Goal: Task Accomplishment & Management: Manage account settings

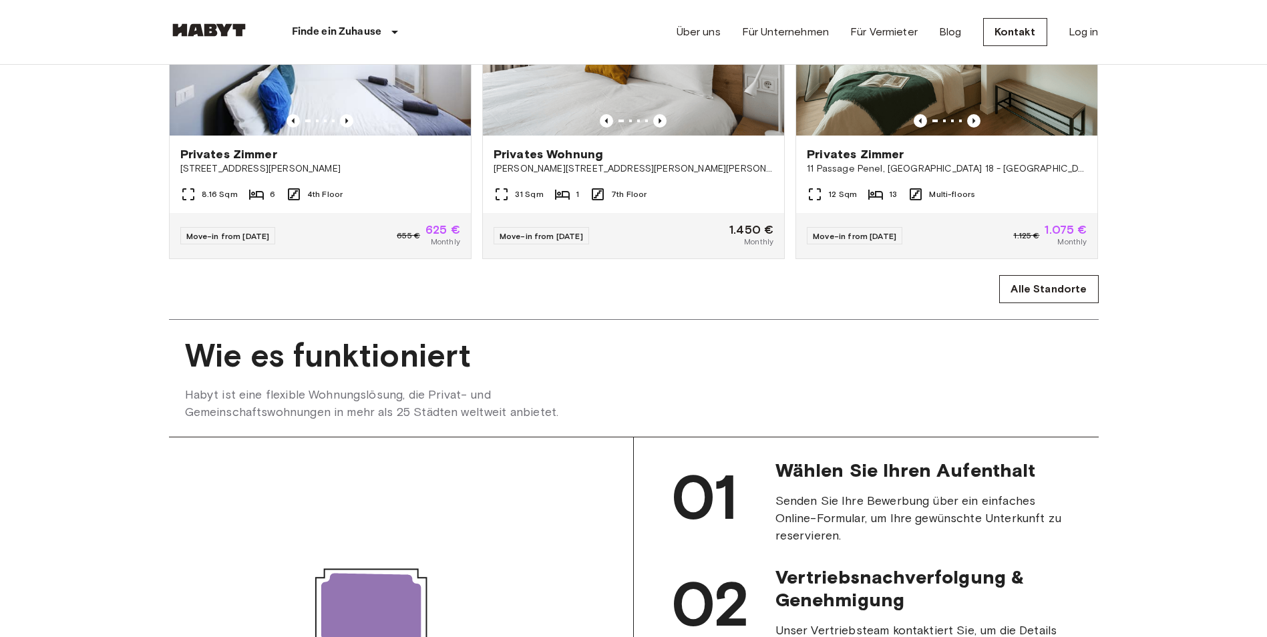
scroll to position [668, 0]
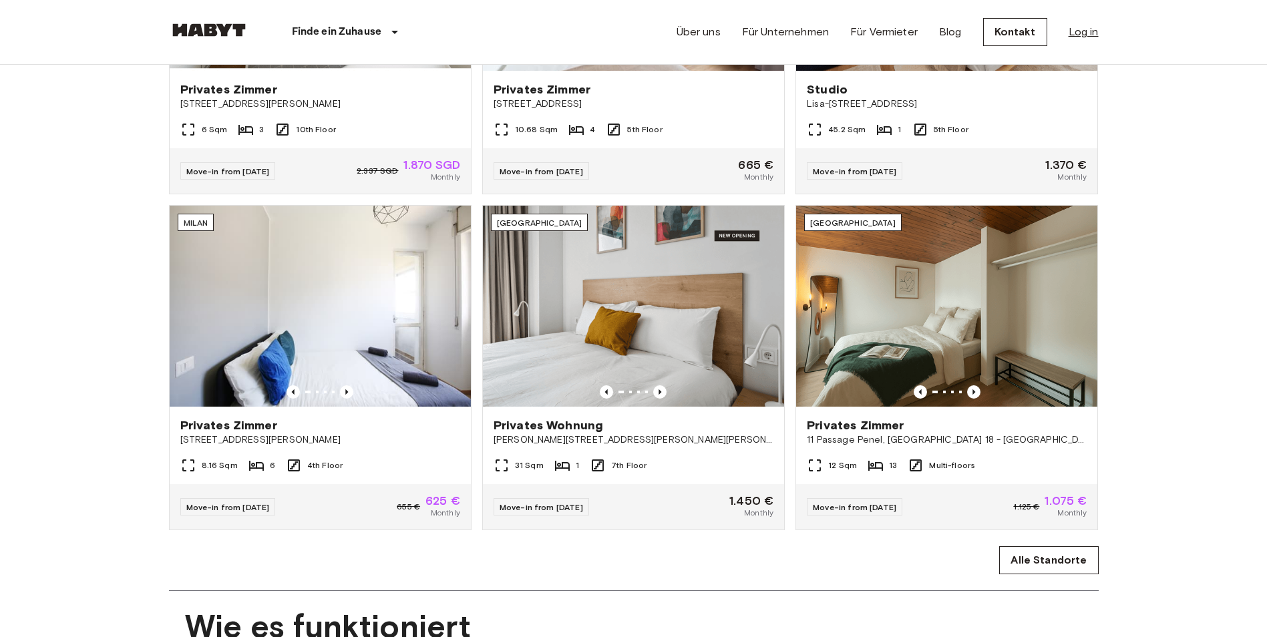
click at [1082, 32] on link "Log in" at bounding box center [1084, 32] width 30 height 16
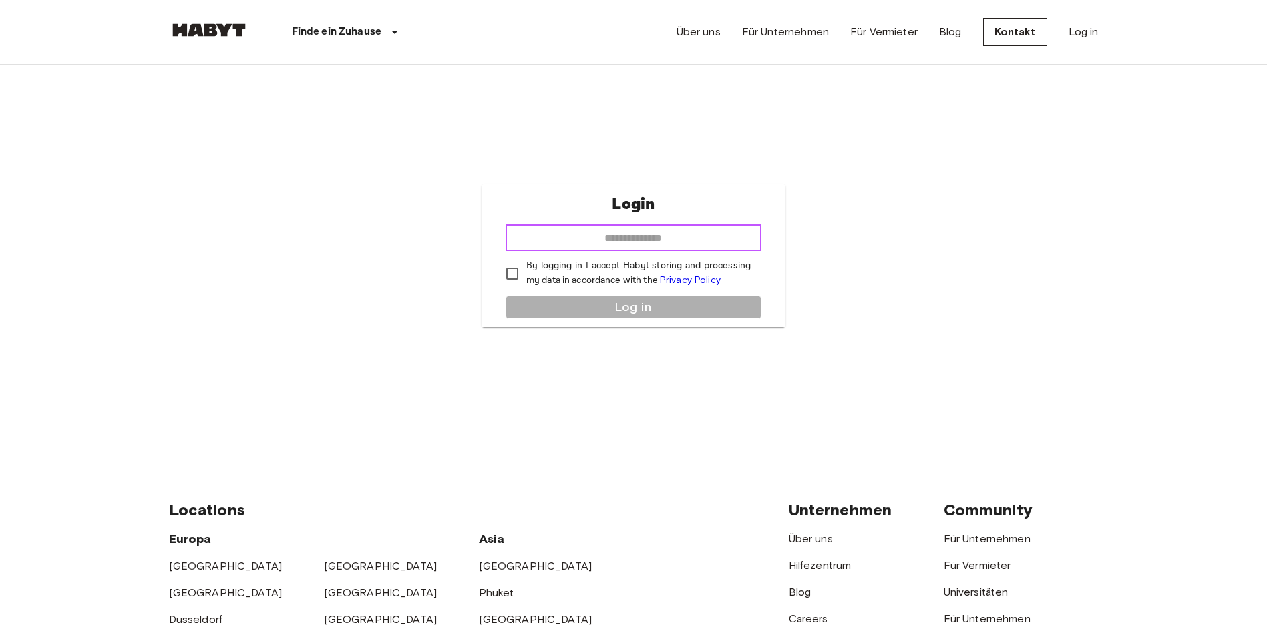
click at [624, 242] on input "email" at bounding box center [634, 237] width 256 height 27
type input "**********"
click at [548, 297] on div "**********" at bounding box center [634, 255] width 304 height 143
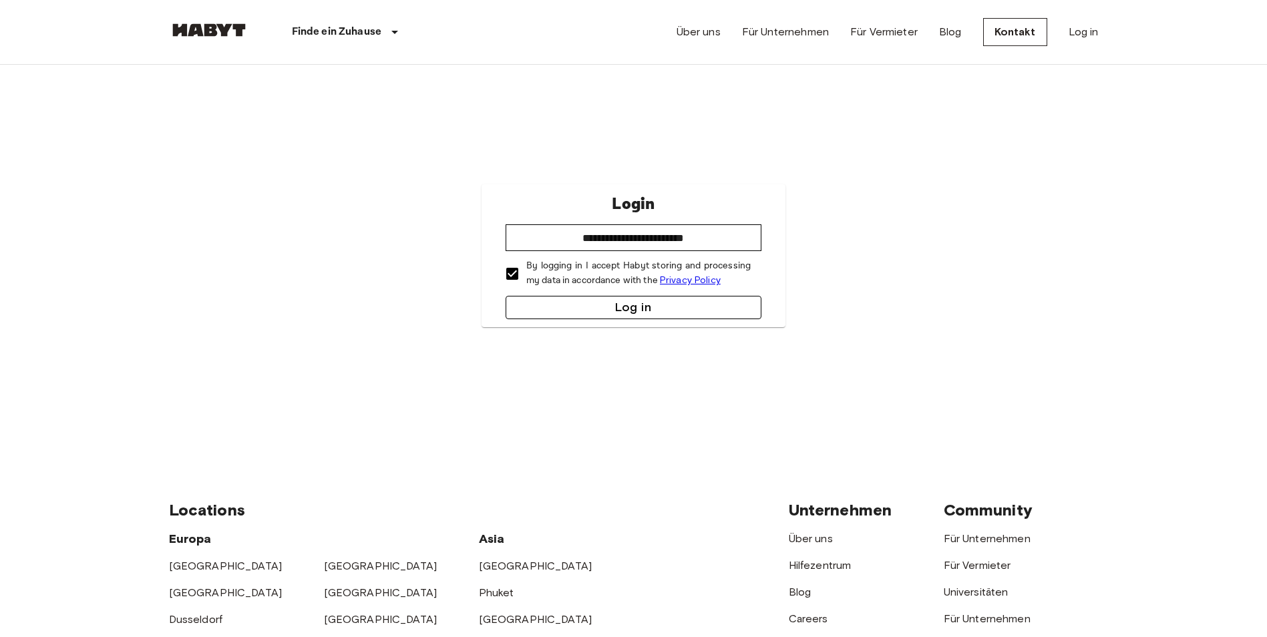
click at [621, 312] on button "Log in" at bounding box center [634, 307] width 256 height 23
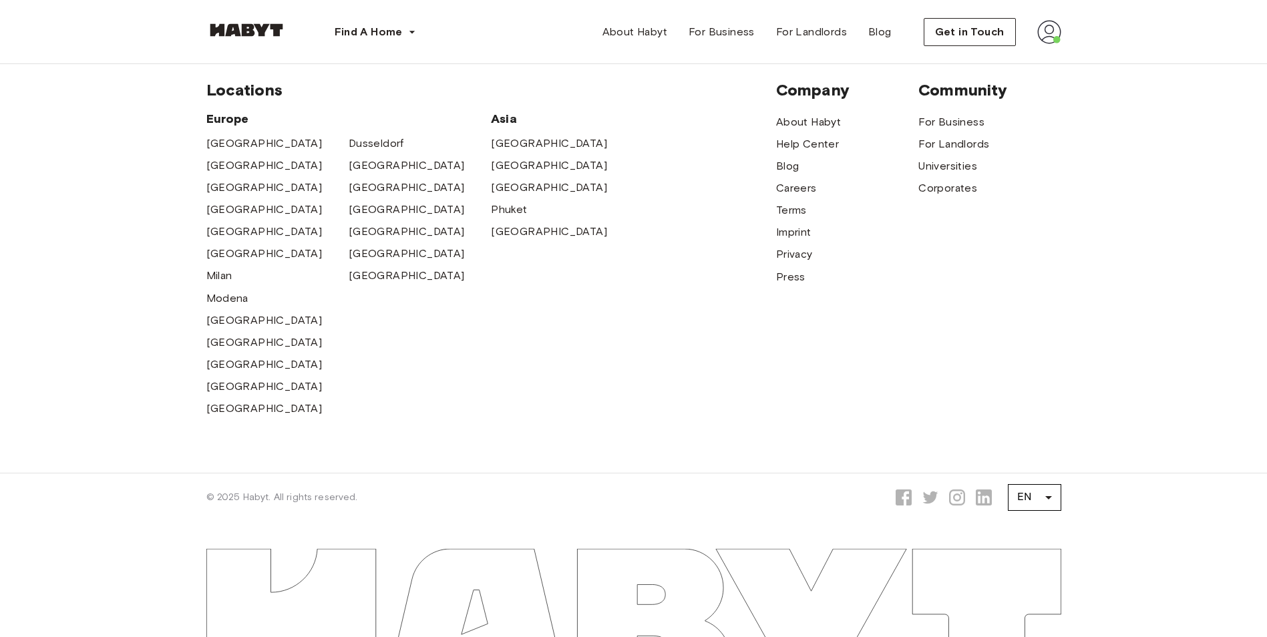
scroll to position [683, 0]
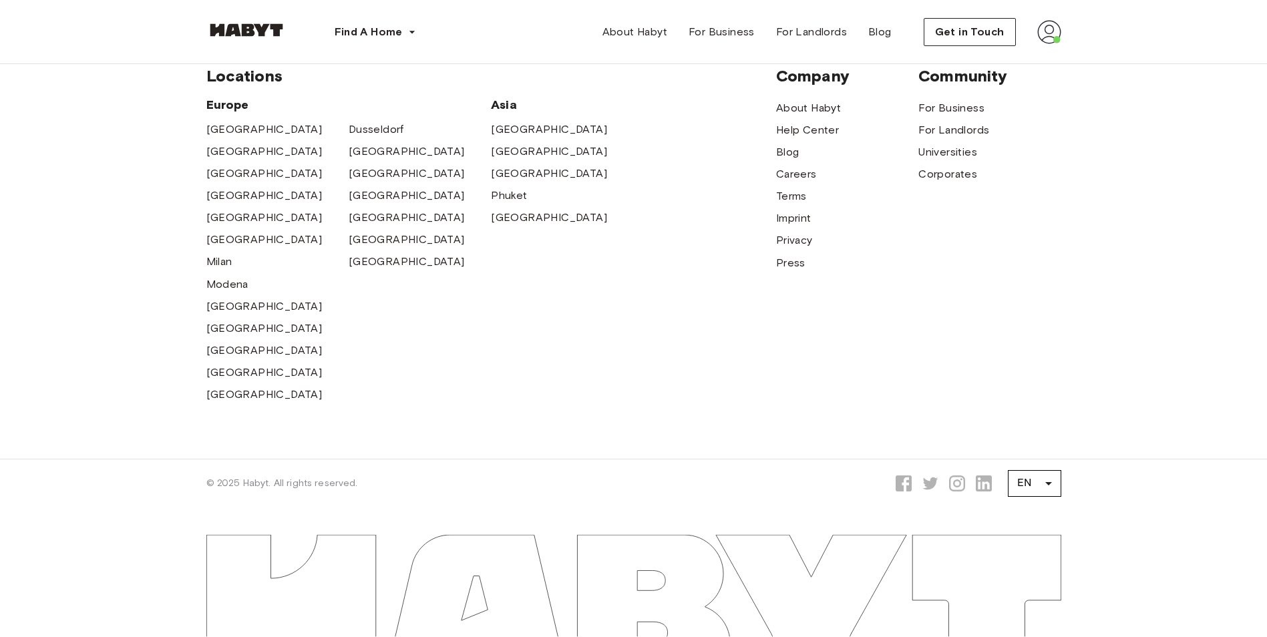
click at [1061, 31] on img at bounding box center [1049, 32] width 24 height 24
click at [1006, 60] on span "Profile" at bounding box center [1008, 63] width 33 height 16
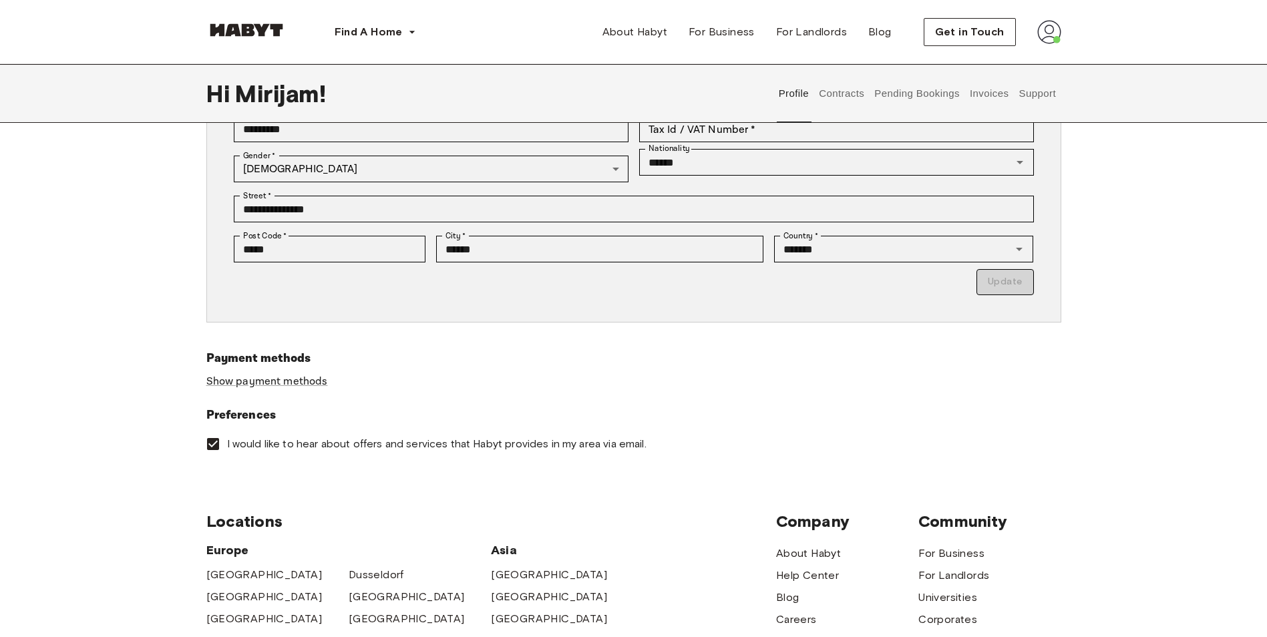
scroll to position [0, 0]
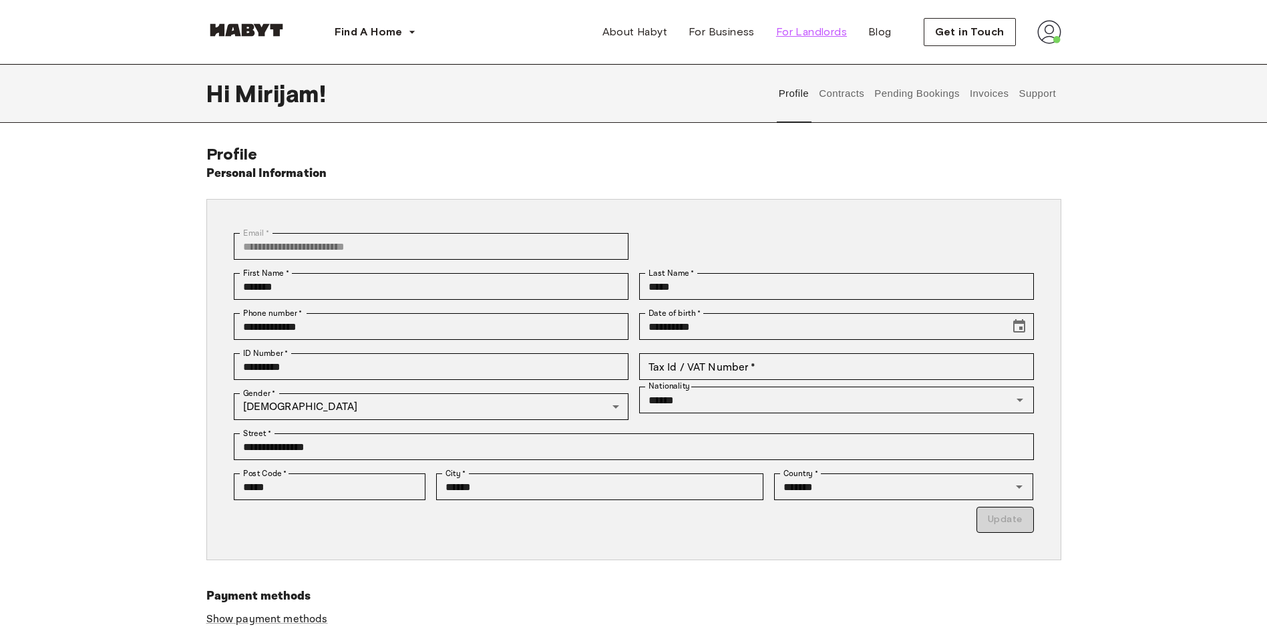
click at [819, 33] on span "For Landlords" at bounding box center [811, 32] width 71 height 16
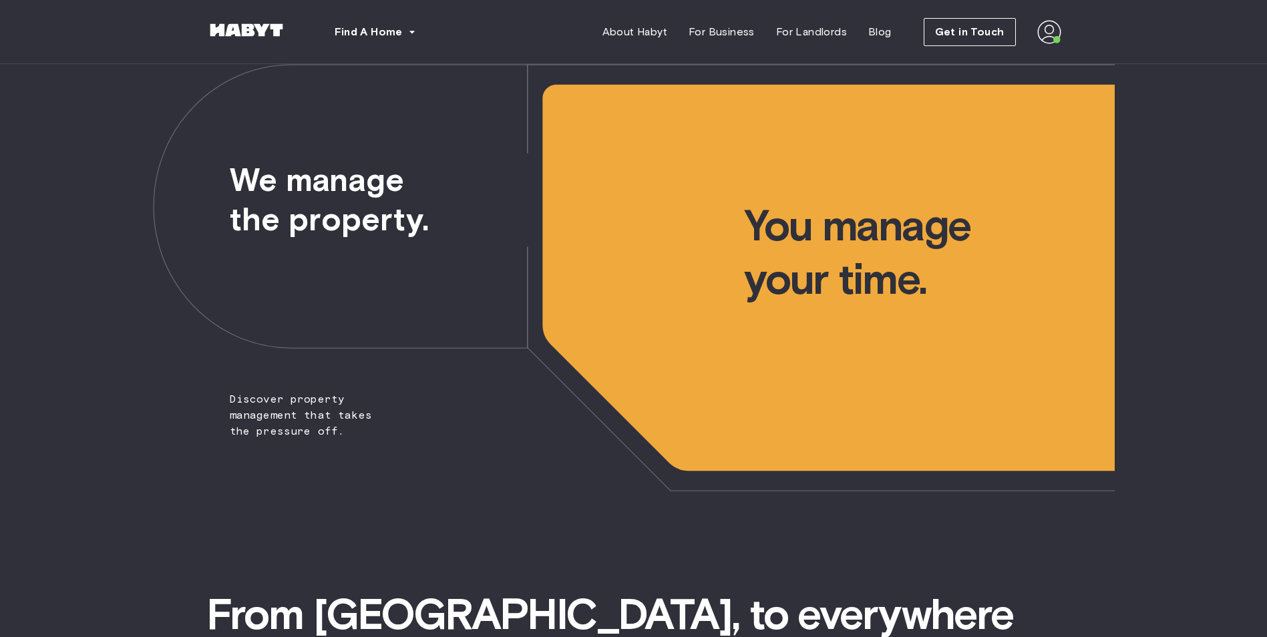
click at [1049, 32] on img at bounding box center [1049, 32] width 24 height 24
click at [1022, 60] on span "Profile" at bounding box center [1008, 63] width 33 height 16
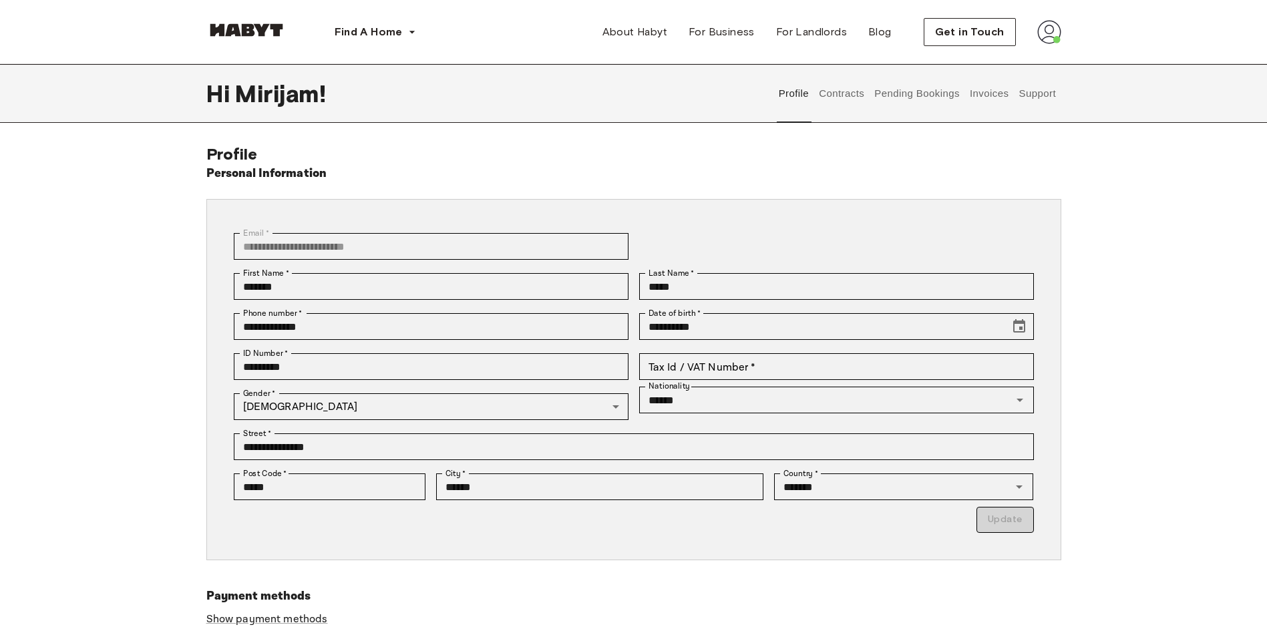
click at [854, 95] on button "Contracts" at bounding box center [841, 93] width 49 height 59
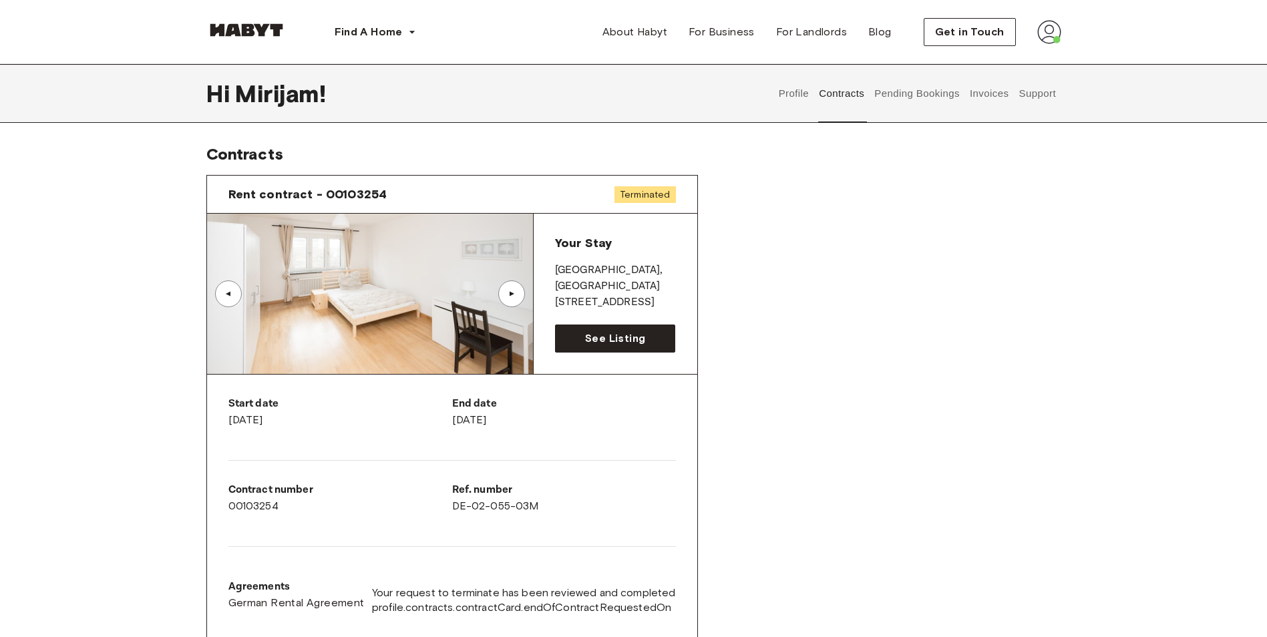
click at [906, 85] on button "Pending Bookings" at bounding box center [917, 93] width 89 height 59
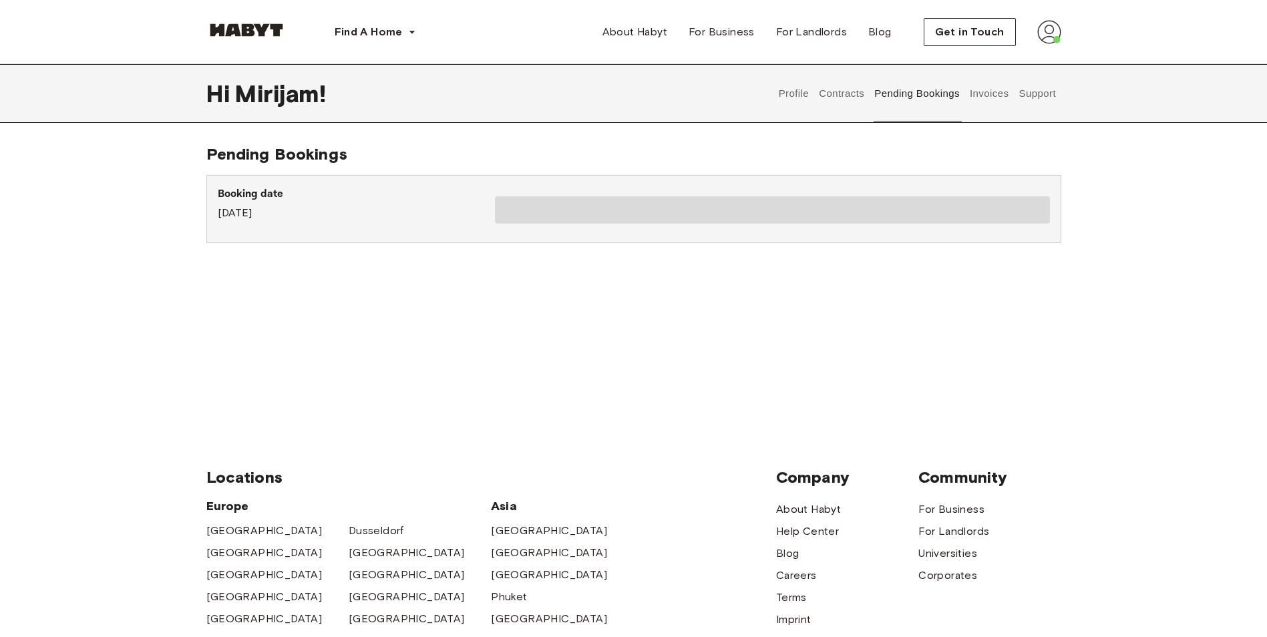
click at [985, 93] on button "Invoices" at bounding box center [989, 93] width 42 height 59
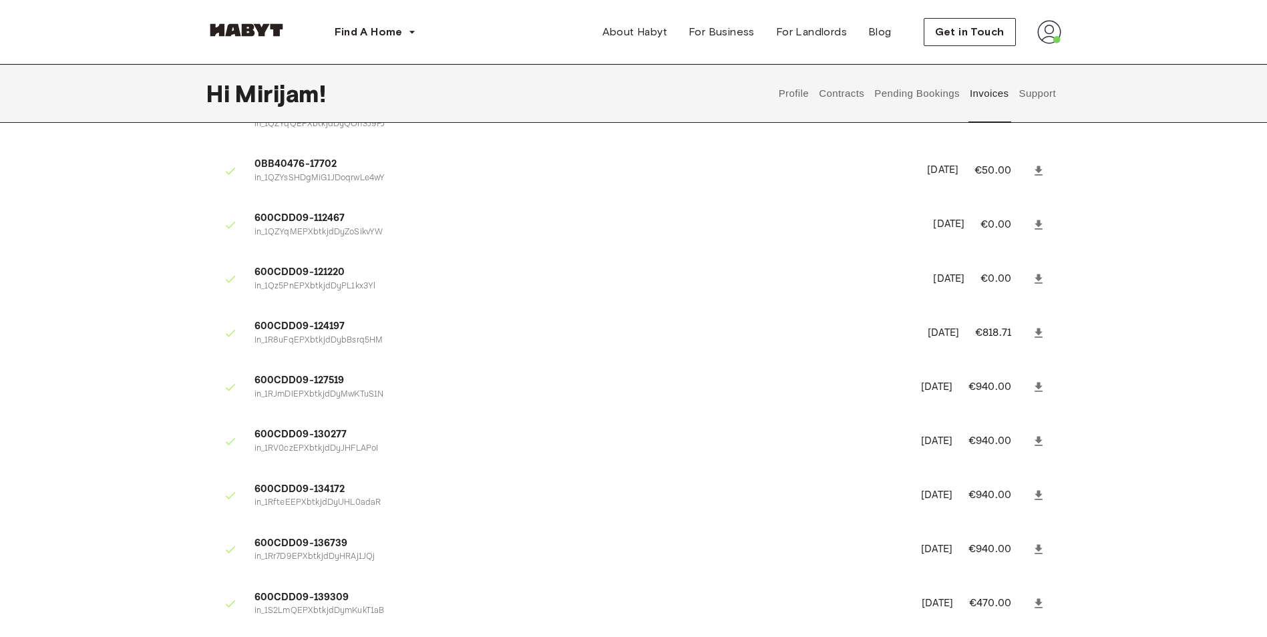
scroll to position [67, 0]
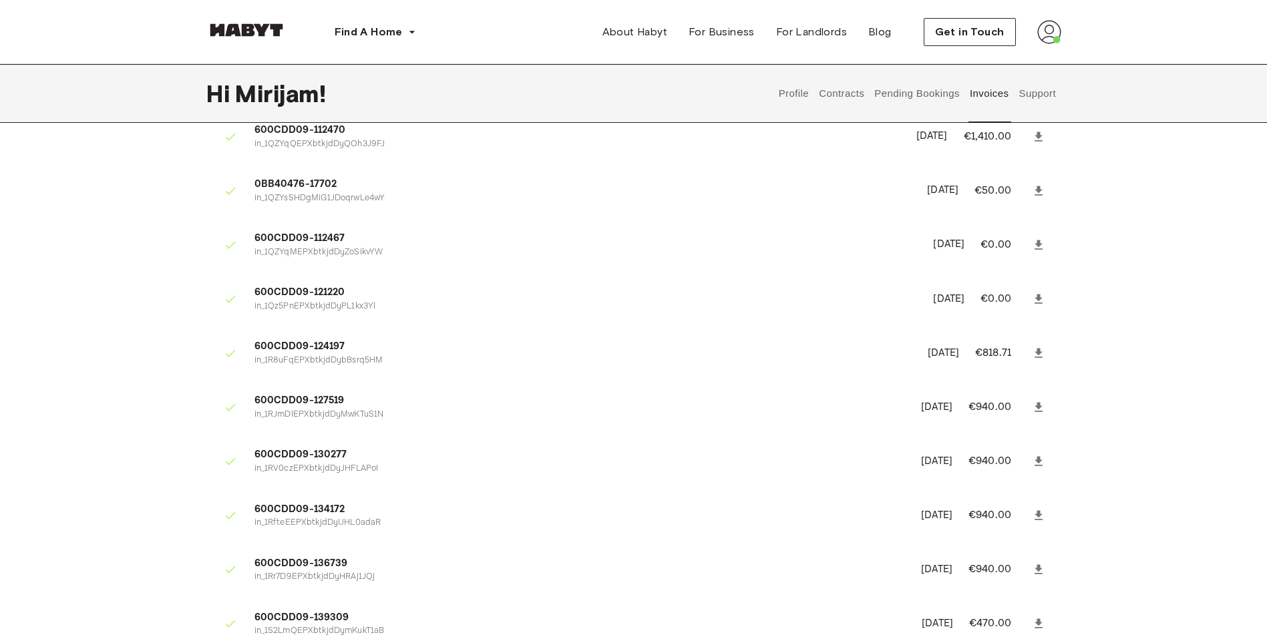
click at [1029, 95] on button "Support" at bounding box center [1037, 93] width 41 height 59
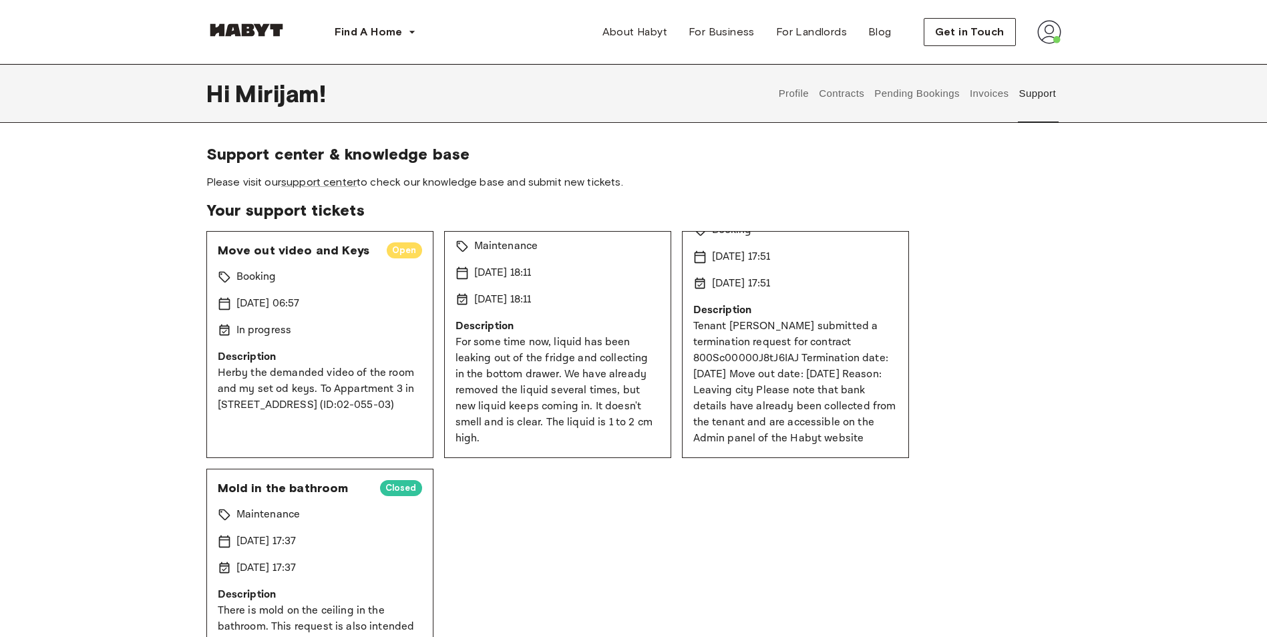
click at [276, 29] on img at bounding box center [246, 29] width 80 height 13
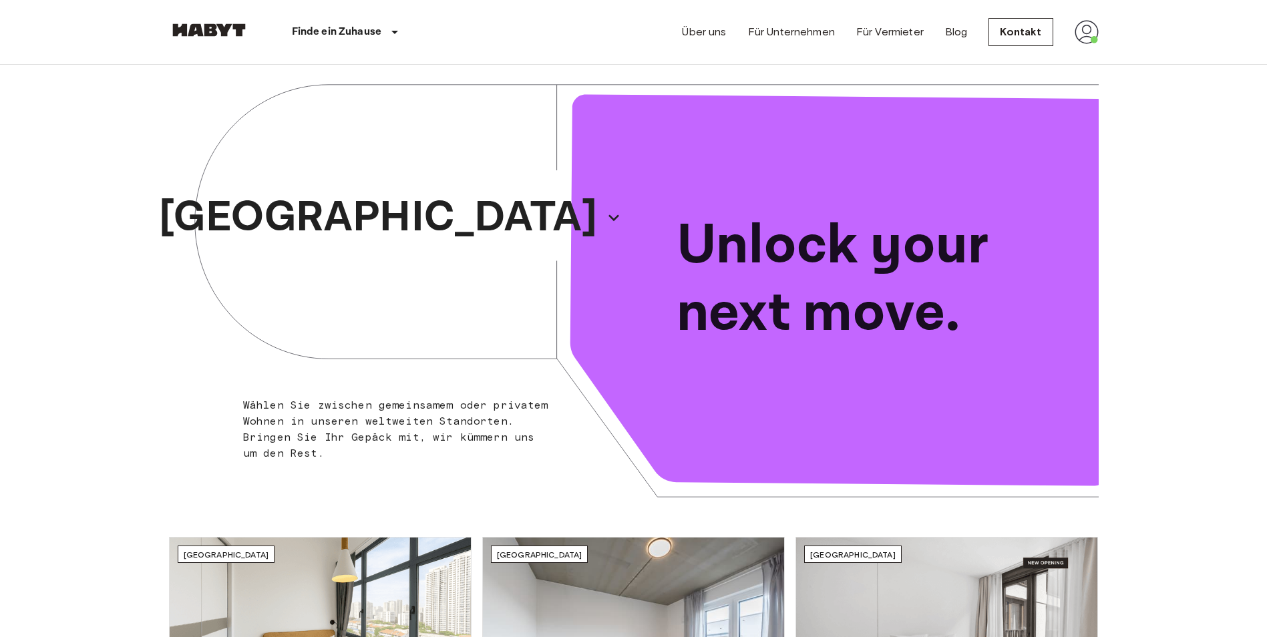
click at [1096, 35] on img at bounding box center [1087, 32] width 24 height 24
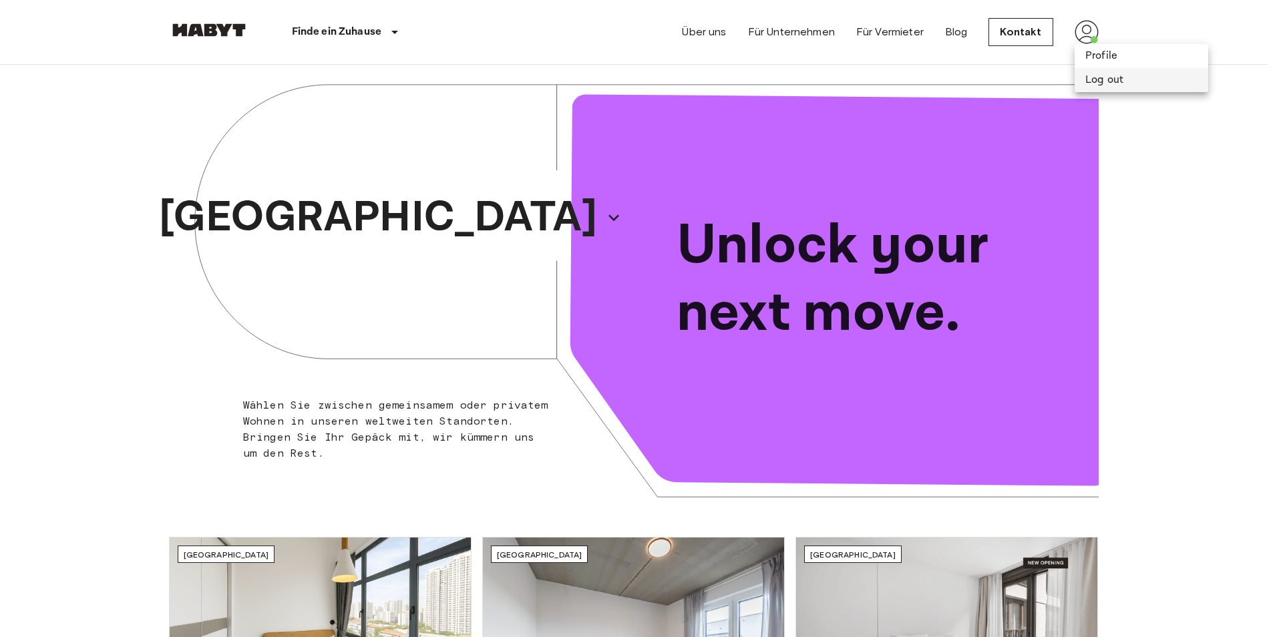
click at [1100, 82] on li "Log out" at bounding box center [1142, 80] width 134 height 24
